Goal: Task Accomplishment & Management: Manage account settings

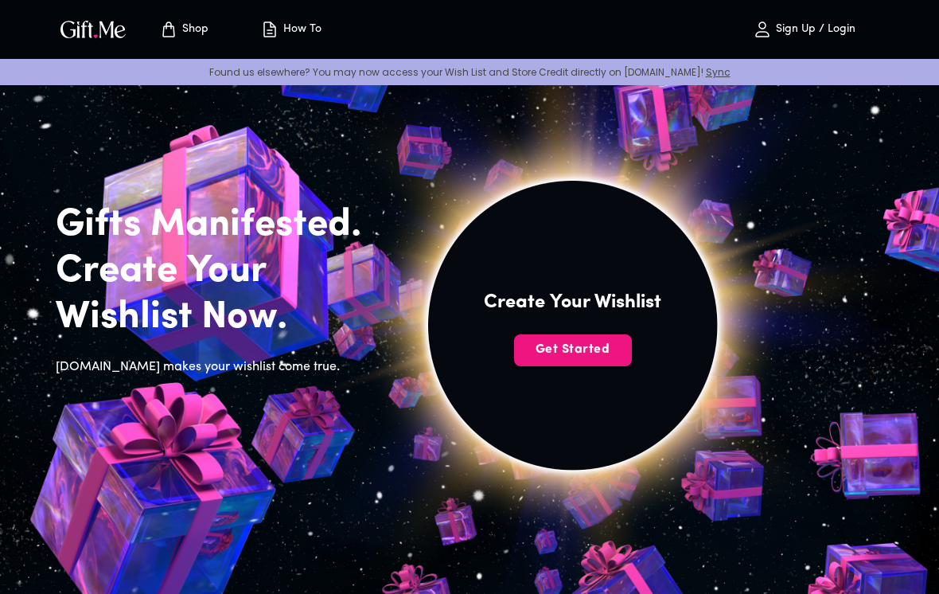
click at [615, 348] on span "Get Started" at bounding box center [573, 350] width 118 height 18
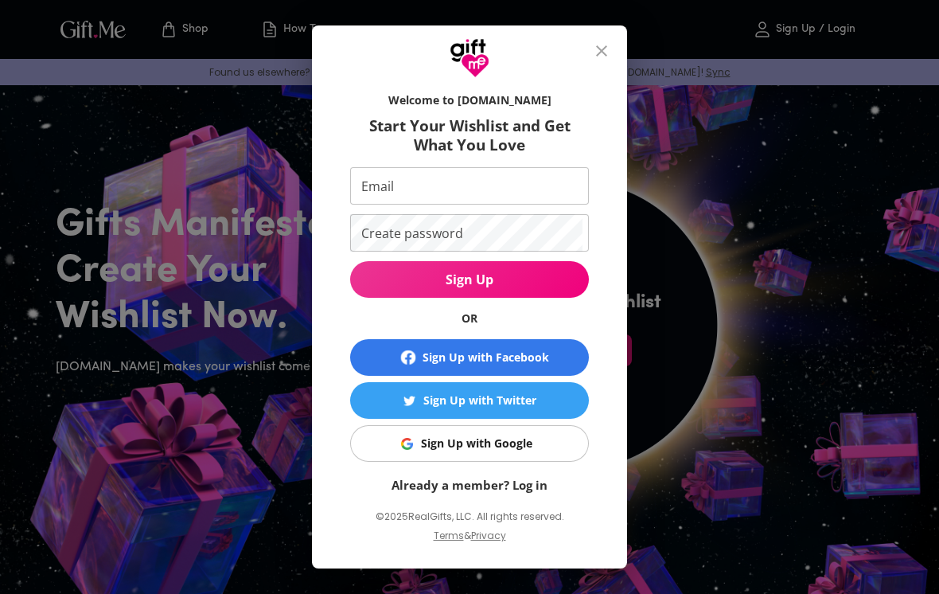
click at [557, 439] on span "Sign Up with Google" at bounding box center [466, 444] width 219 height 18
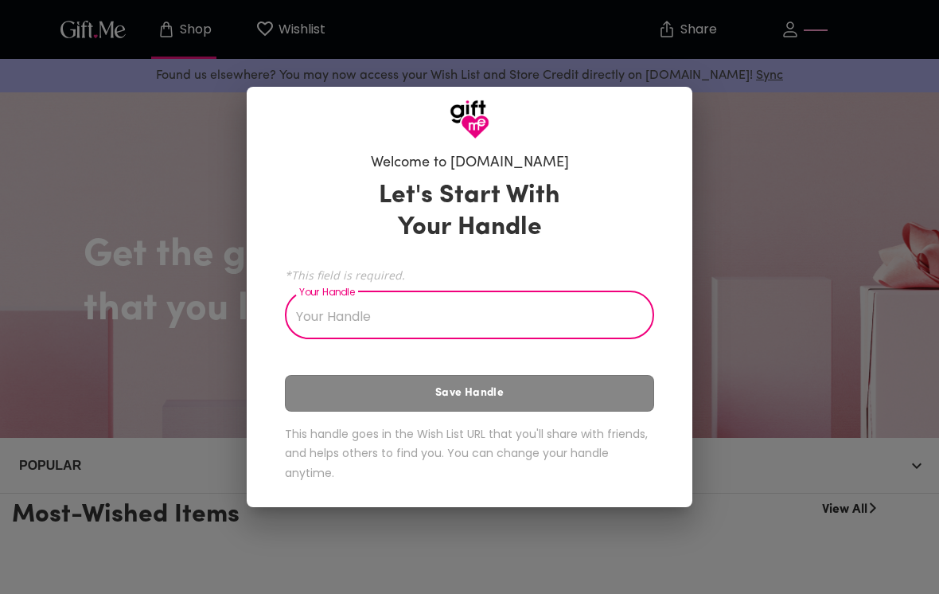
click at [591, 317] on input "Your Handle" at bounding box center [461, 316] width 352 height 45
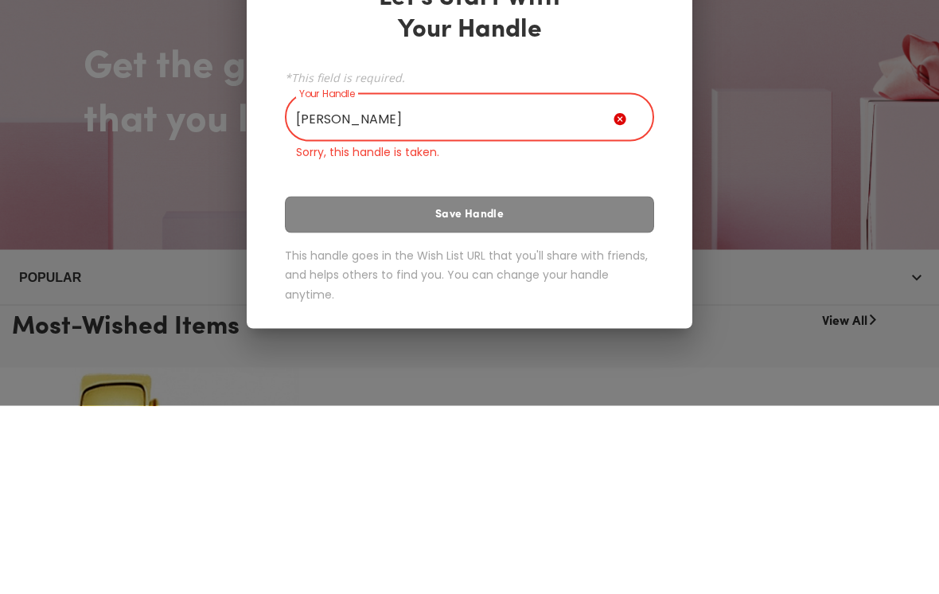
click at [634, 190] on div "Let's Start With Your Handle *This field is required. Your Handle Aaron Your Ha…" at bounding box center [469, 333] width 369 height 341
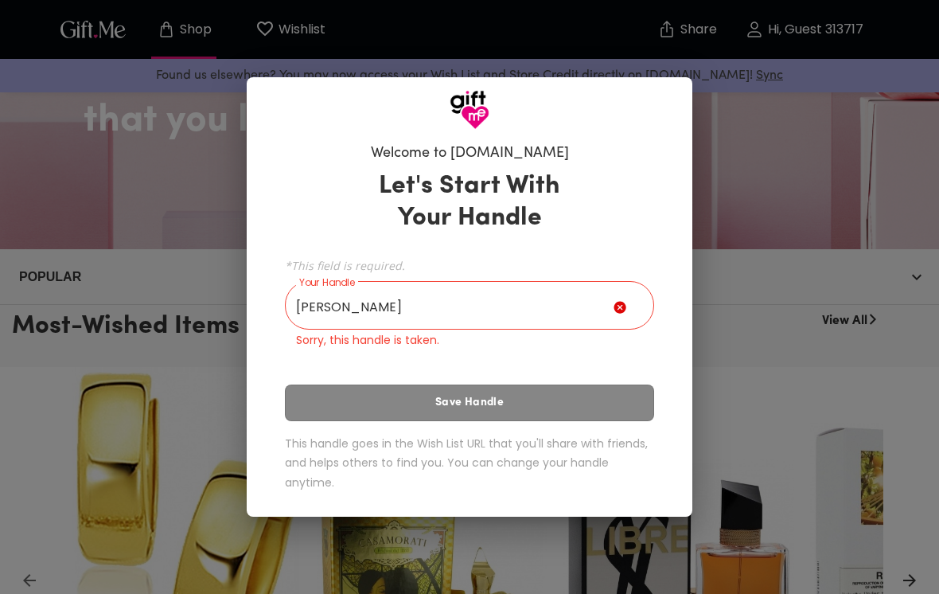
click at [594, 303] on input "Aaron" at bounding box center [449, 307] width 329 height 45
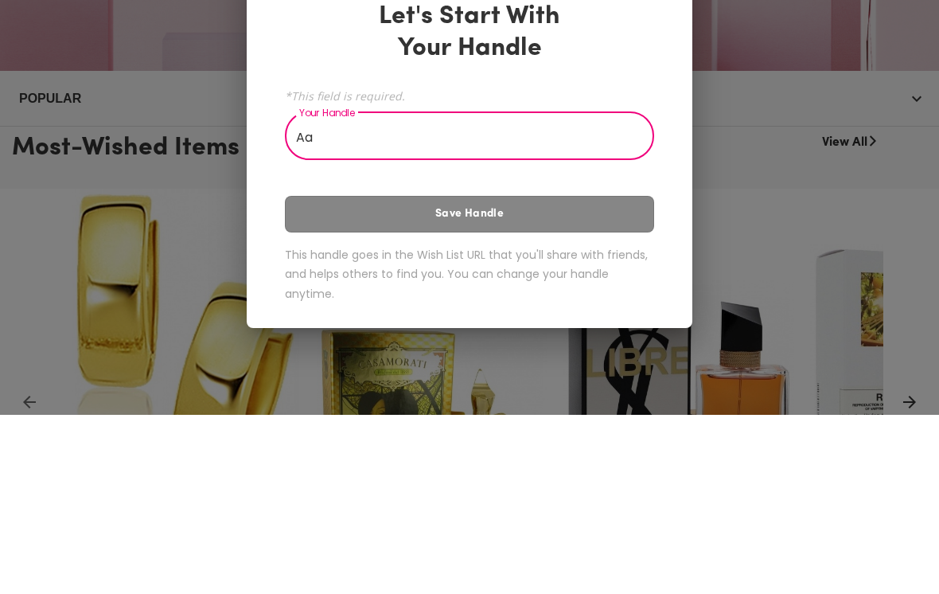
type input "A"
type input "aarodiva"
click at [607, 218] on div "Let's Start With Your Handle *This field is required. Your Handle aarodiva Your…" at bounding box center [469, 334] width 369 height 322
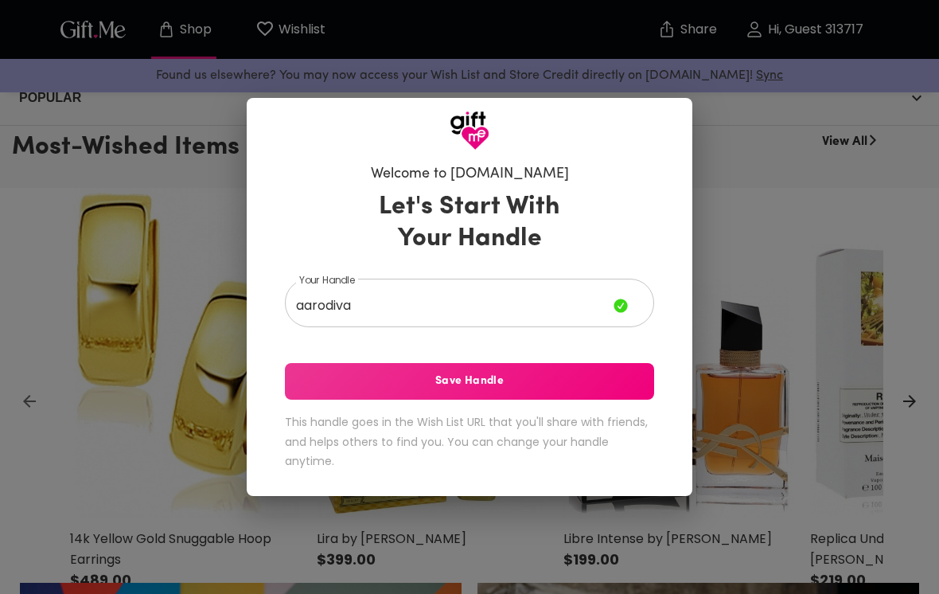
click at [572, 376] on span "Save Handle" at bounding box center [469, 381] width 369 height 18
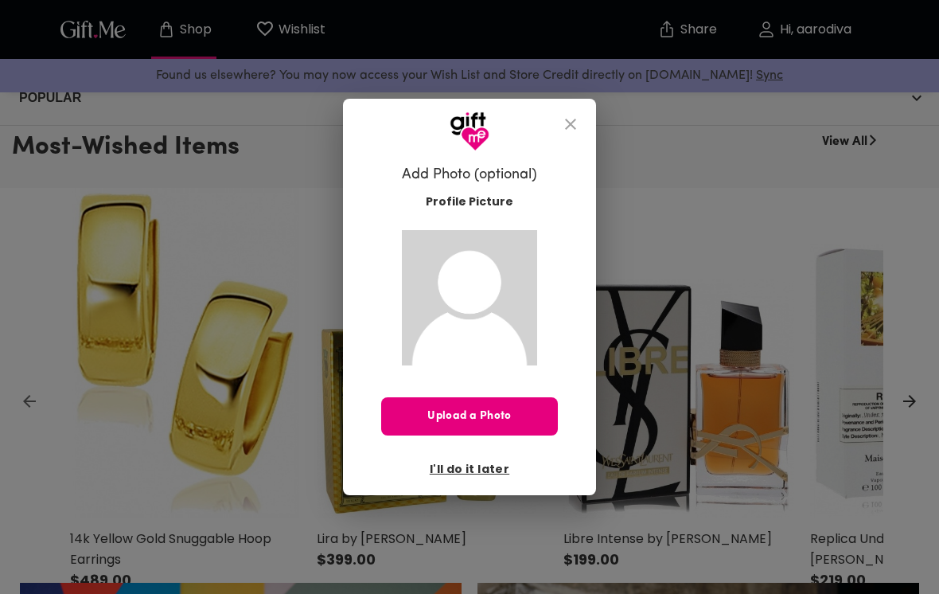
click at [496, 466] on span "I'll do it later" at bounding box center [470, 469] width 80 height 18
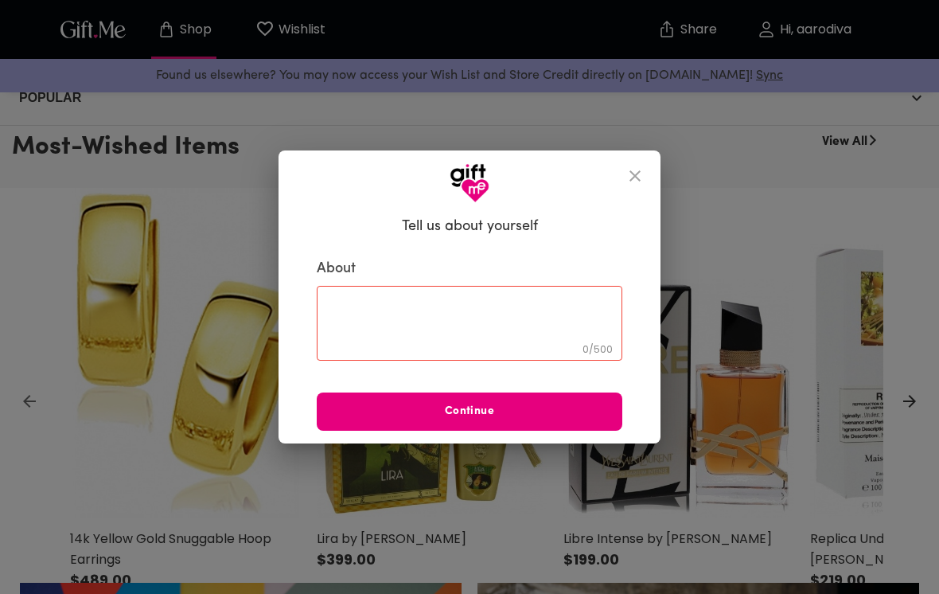
click at [642, 165] on button "close" at bounding box center [635, 176] width 38 height 38
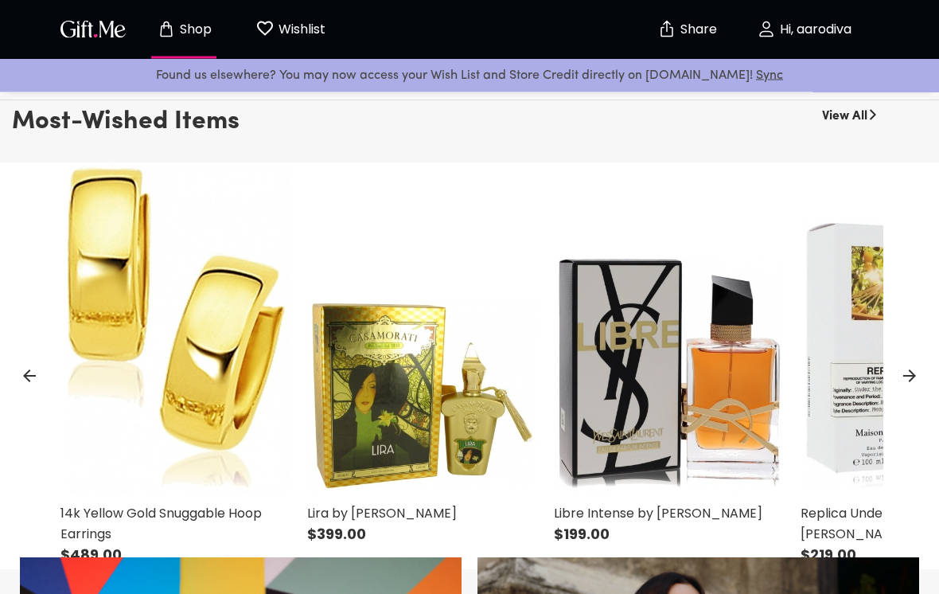
scroll to position [411, 0]
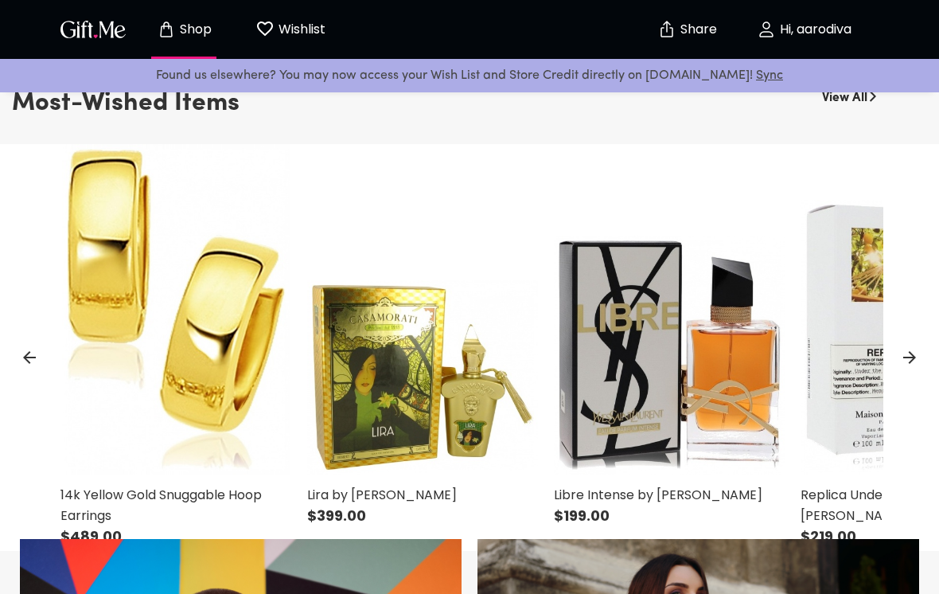
click at [287, 28] on p "Wishlist" at bounding box center [300, 29] width 51 height 21
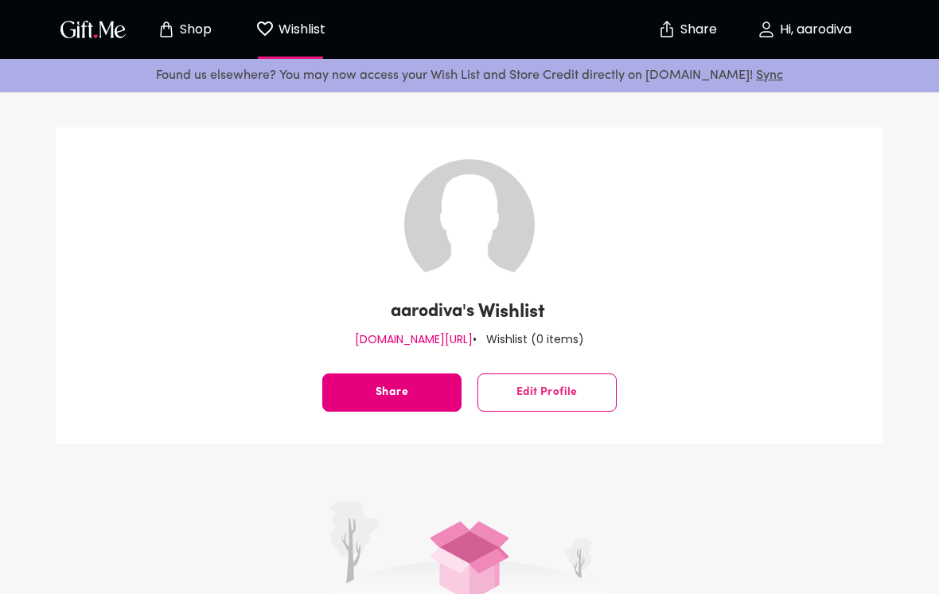
click at [174, 36] on icon "Store page" at bounding box center [166, 29] width 19 height 19
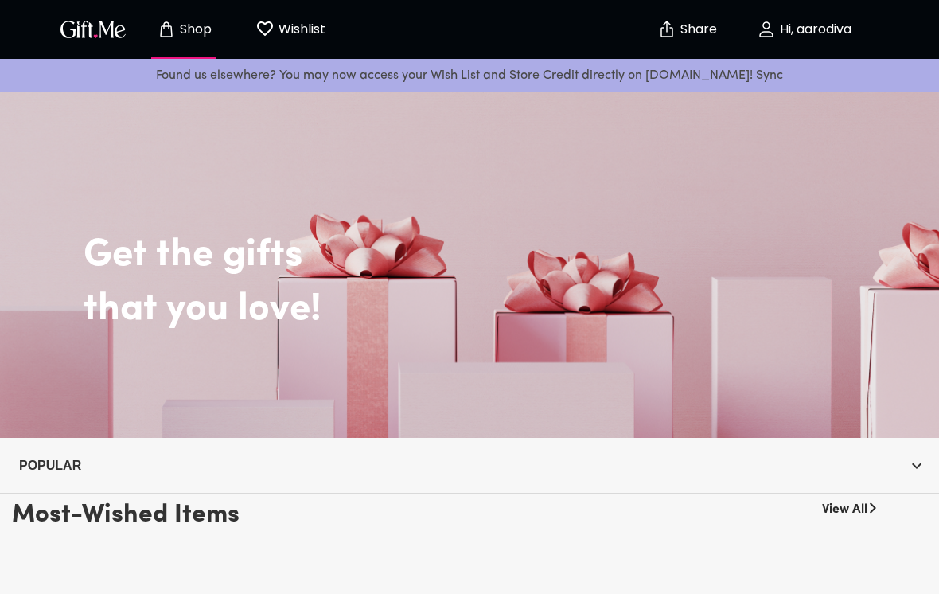
click at [99, 34] on img "button" at bounding box center [93, 29] width 72 height 23
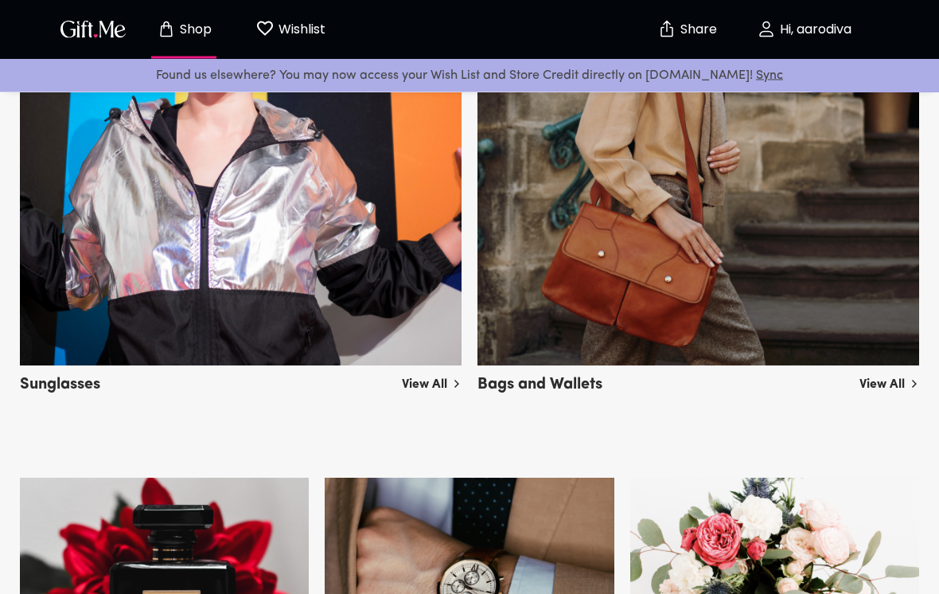
scroll to position [1019, 0]
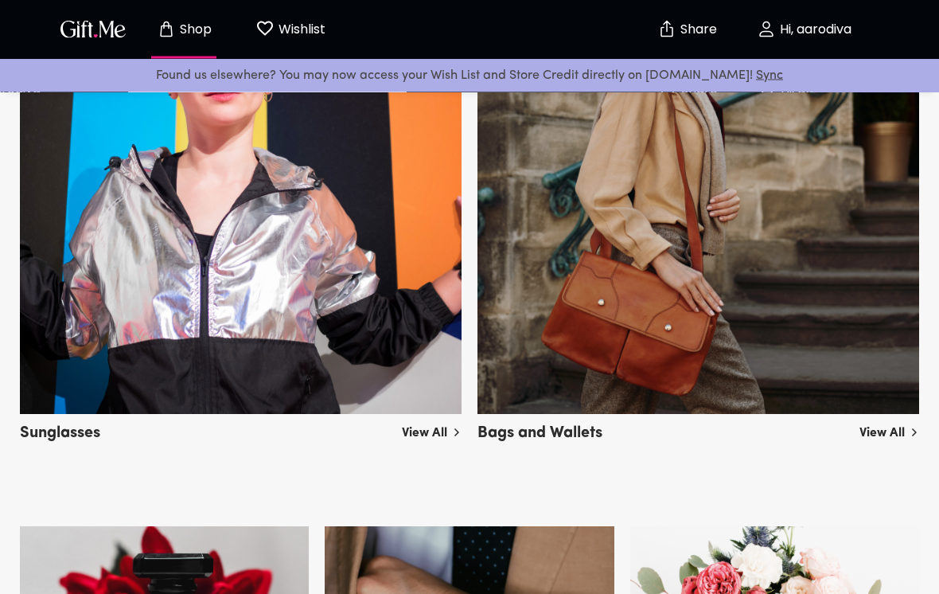
click at [269, 42] on button "Wishlist 0" at bounding box center [291, 29] width 88 height 51
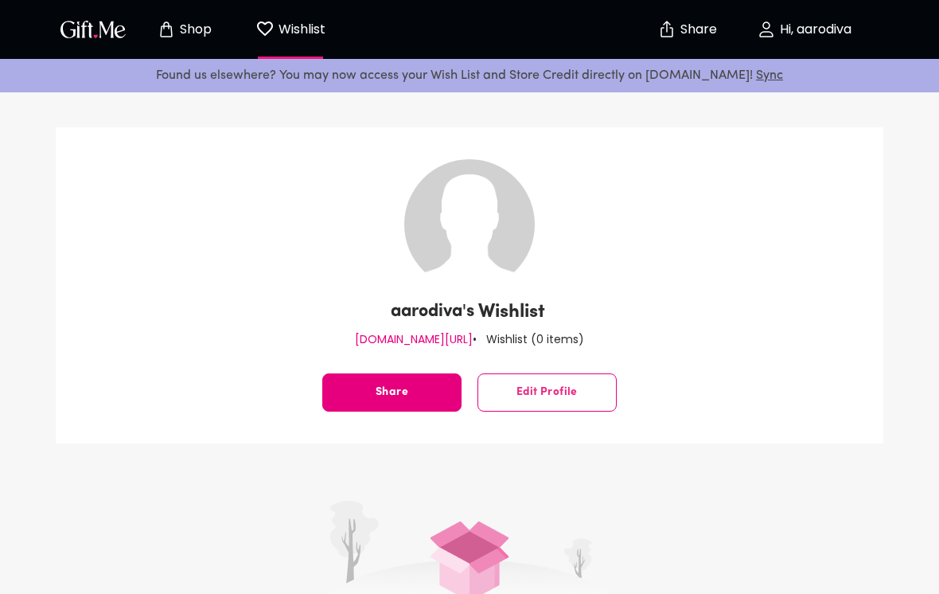
click at [579, 391] on button "Edit Profile" at bounding box center [547, 392] width 139 height 38
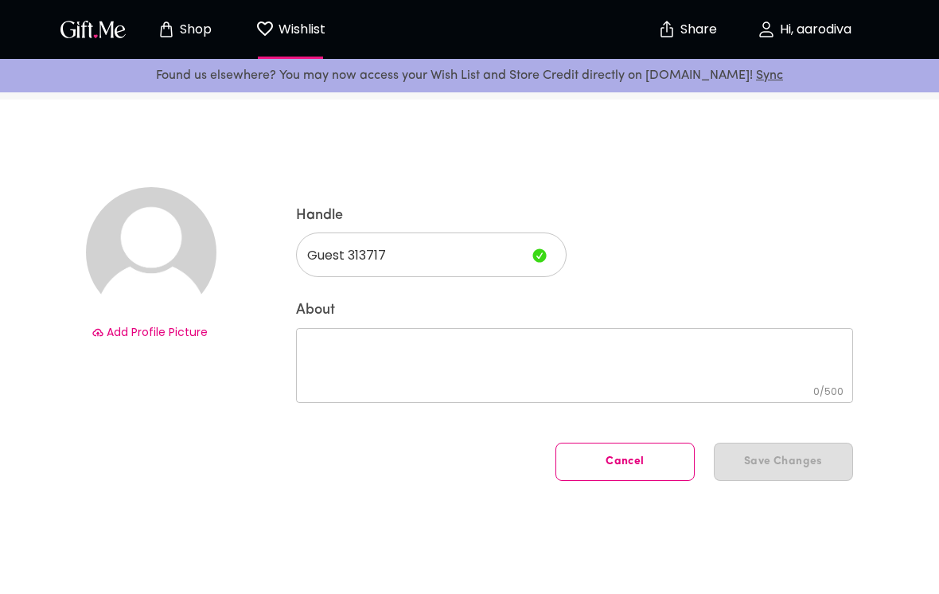
click at [636, 462] on span "Cancel" at bounding box center [625, 462] width 138 height 0
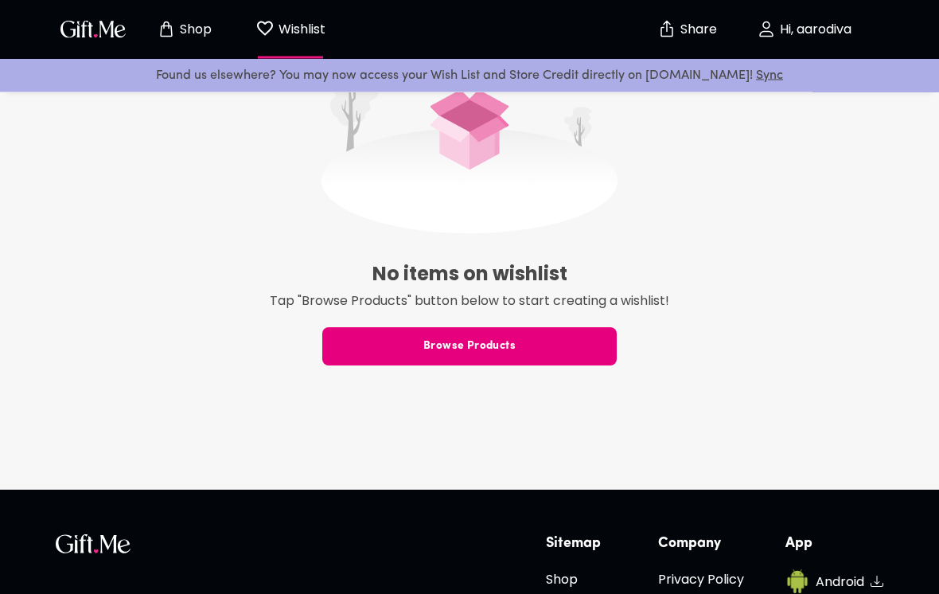
scroll to position [431, 0]
click at [597, 352] on span "Browse Products" at bounding box center [469, 346] width 294 height 18
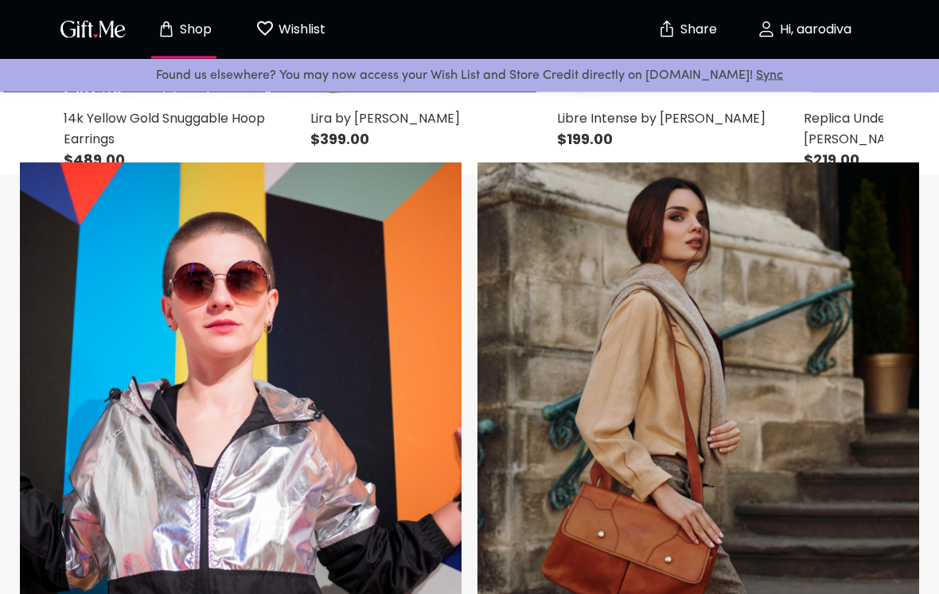
scroll to position [802, 0]
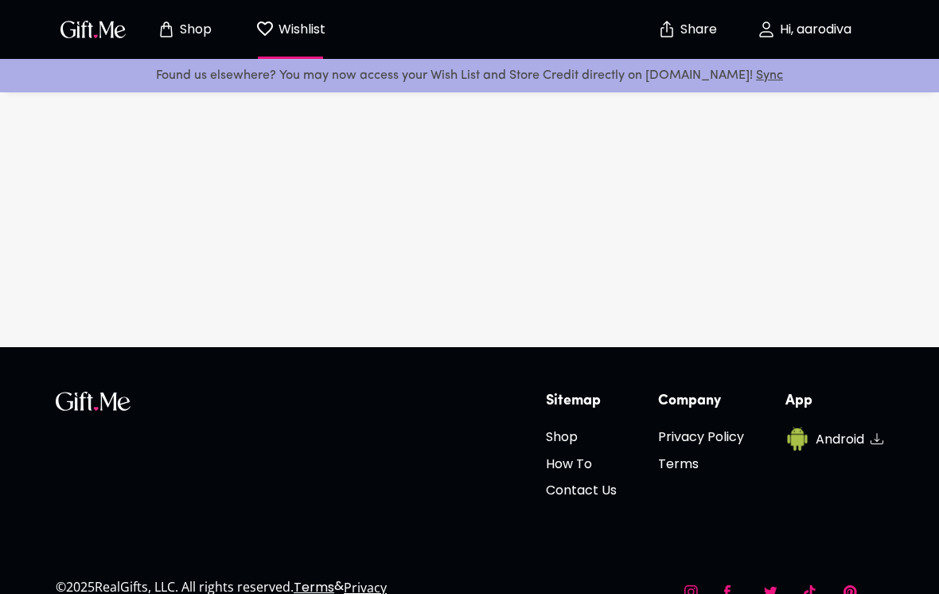
scroll to position [255, 0]
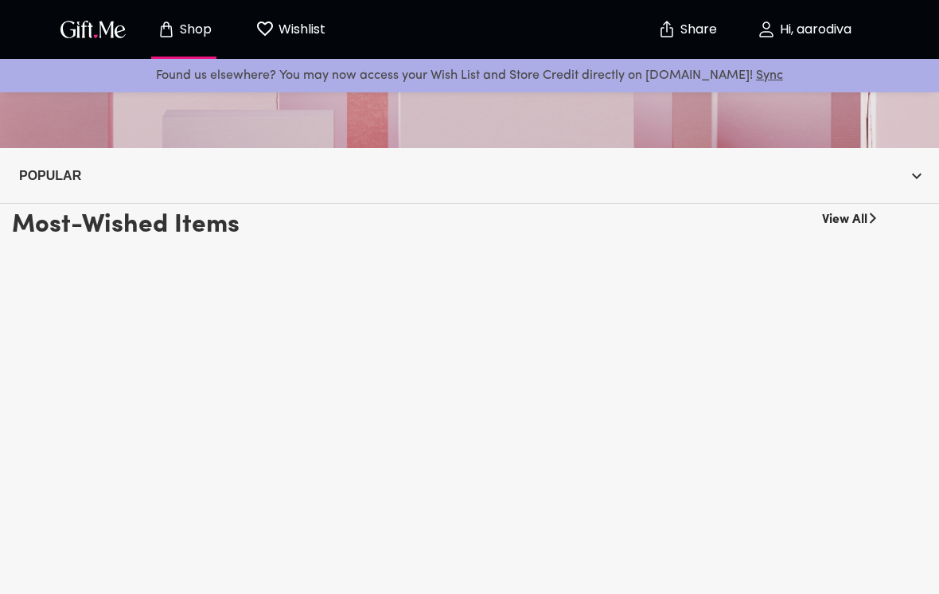
scroll to position [368, 0]
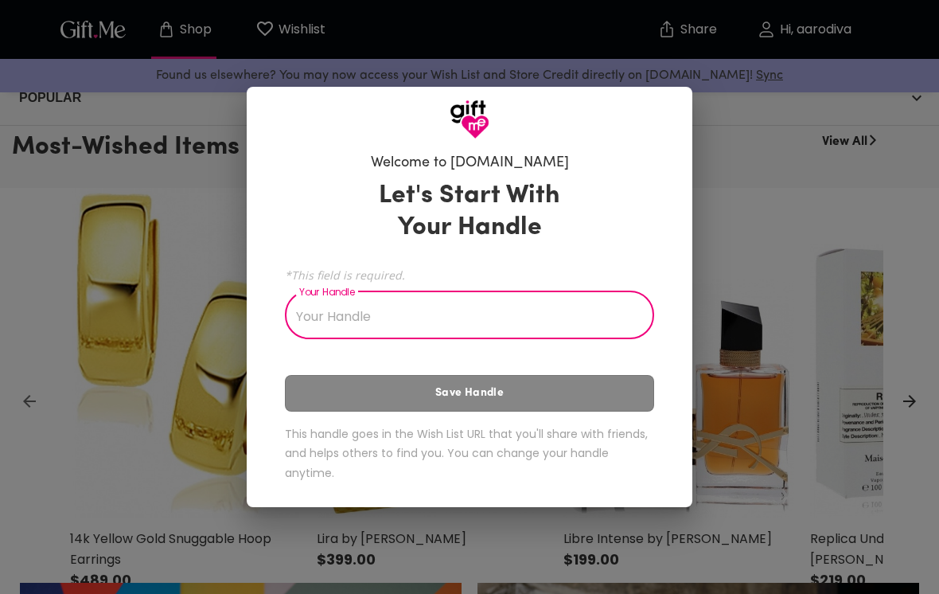
click at [711, 321] on div "Welcome to Gift.me Let's Start With Your Handle *This field is required. Your H…" at bounding box center [469, 297] width 939 height 594
